Goal: Task Accomplishment & Management: Use online tool/utility

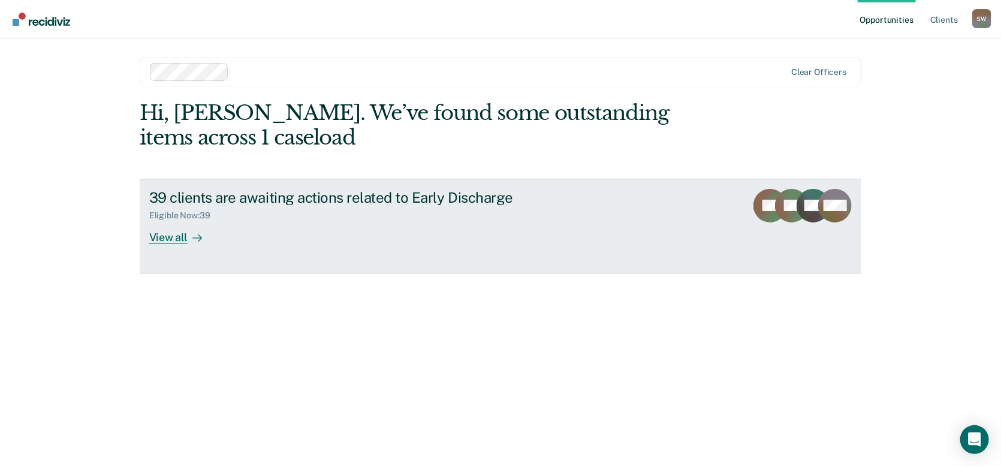
click at [188, 239] on div at bounding box center [195, 237] width 14 height 14
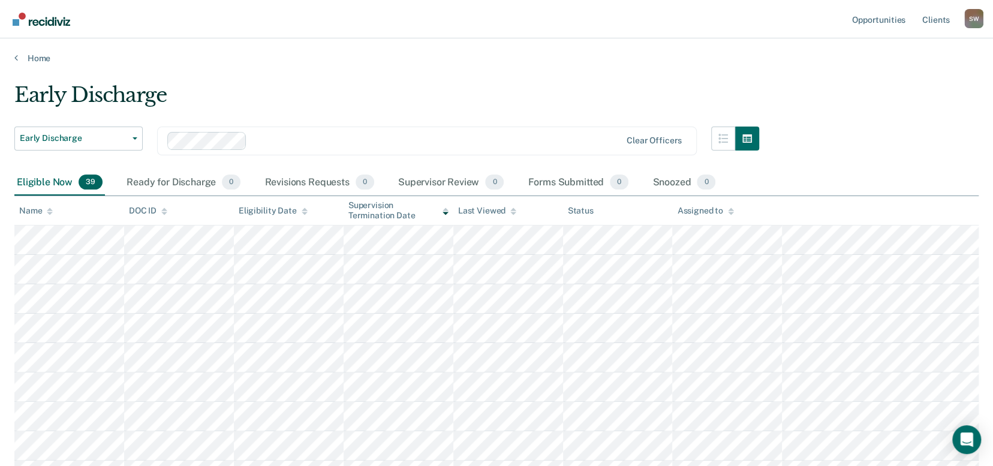
click at [48, 207] on icon at bounding box center [50, 211] width 6 height 8
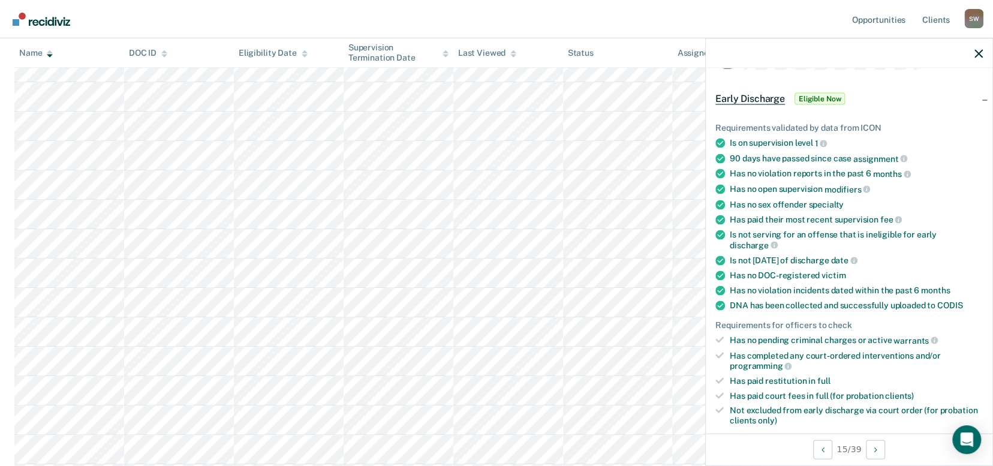
scroll to position [60, 0]
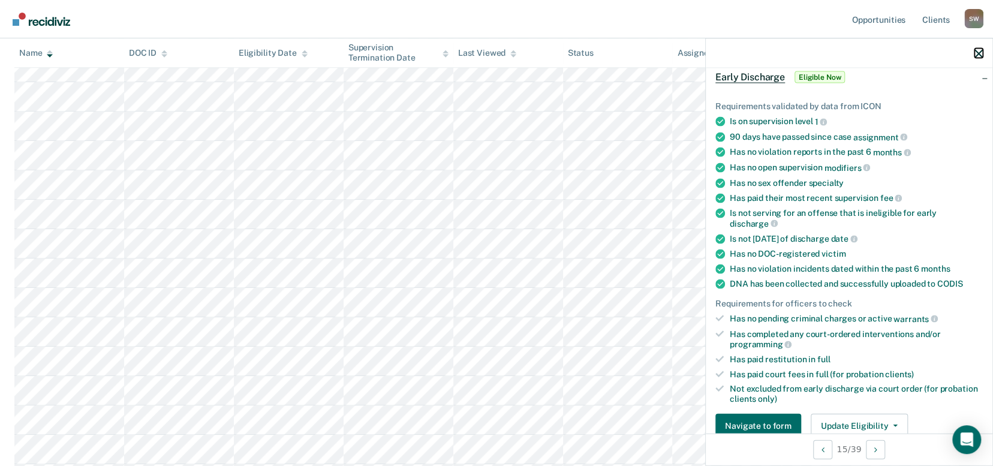
click at [981, 51] on icon "button" at bounding box center [978, 53] width 8 height 8
